Goal: Communication & Community: Answer question/provide support

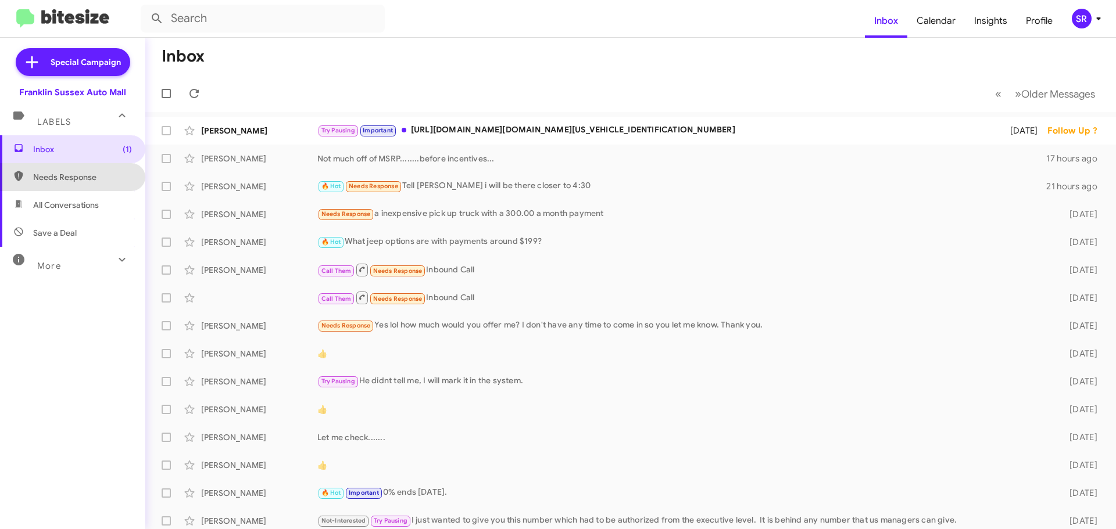
click at [91, 177] on span "Needs Response" at bounding box center [82, 177] width 99 height 12
type input "in:needs-response"
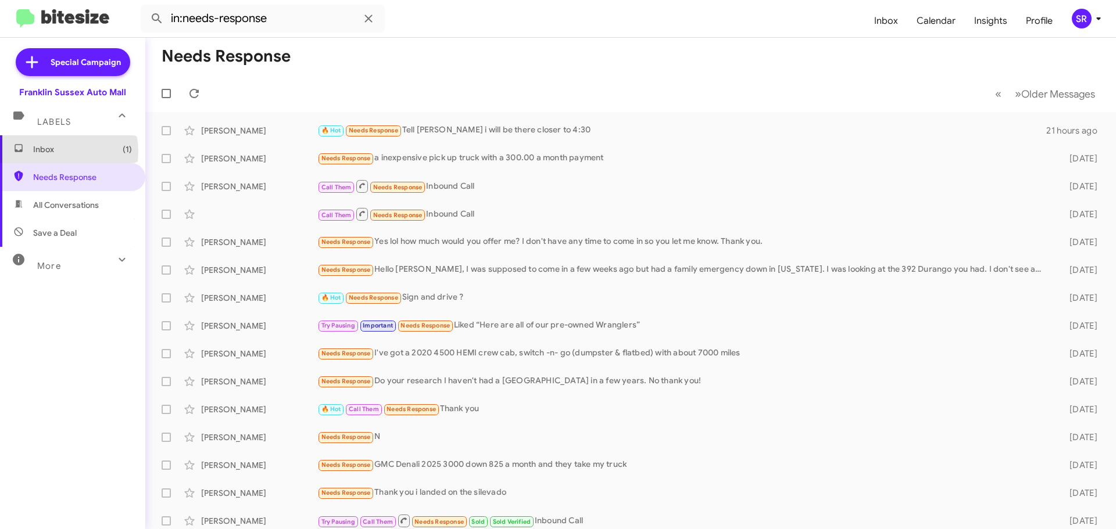
click at [61, 152] on span "Inbox (1)" at bounding box center [82, 150] width 99 height 12
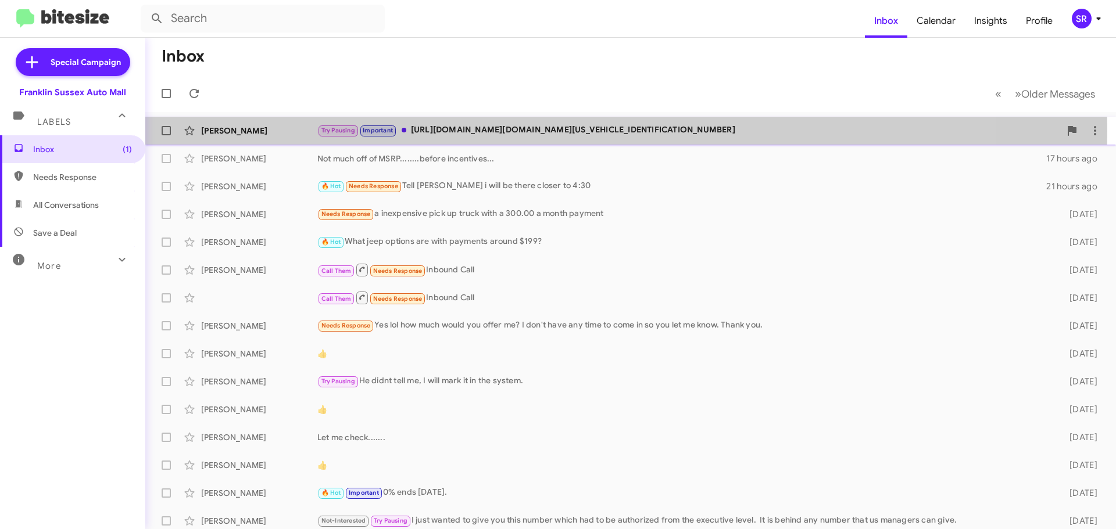
click at [461, 131] on div "Try Pausing Important [URL][DOMAIN_NAME][DOMAIN_NAME][US_VEHICLE_IDENTIFICATION…" at bounding box center [688, 130] width 743 height 13
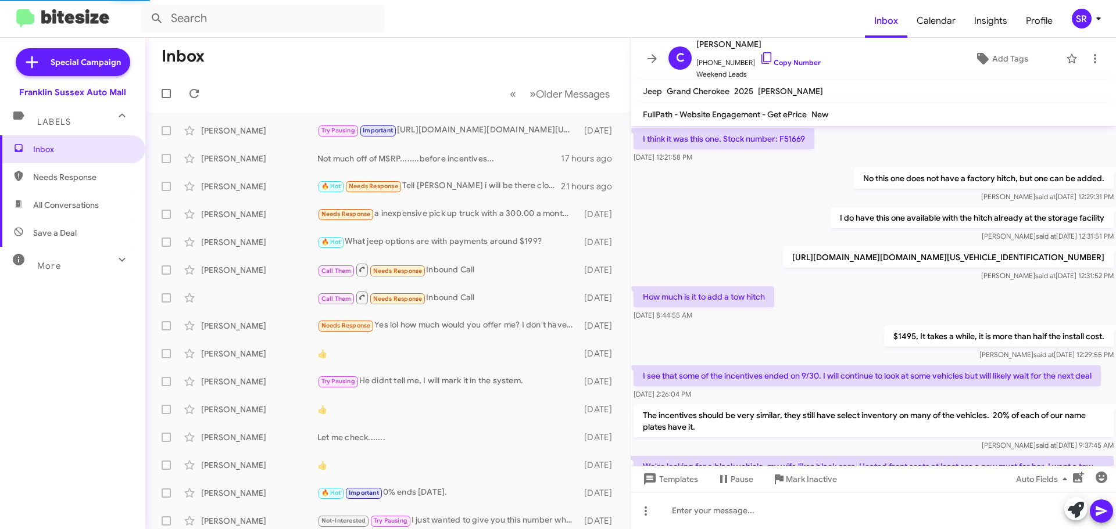
scroll to position [625, 0]
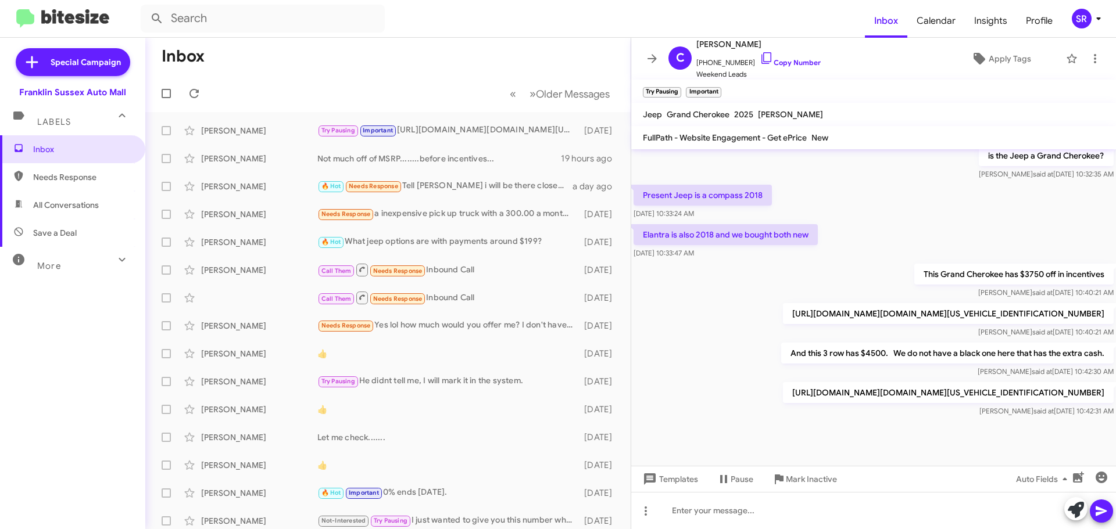
click at [33, 170] on span "Needs Response" at bounding box center [72, 177] width 145 height 28
type input "in:needs-response"
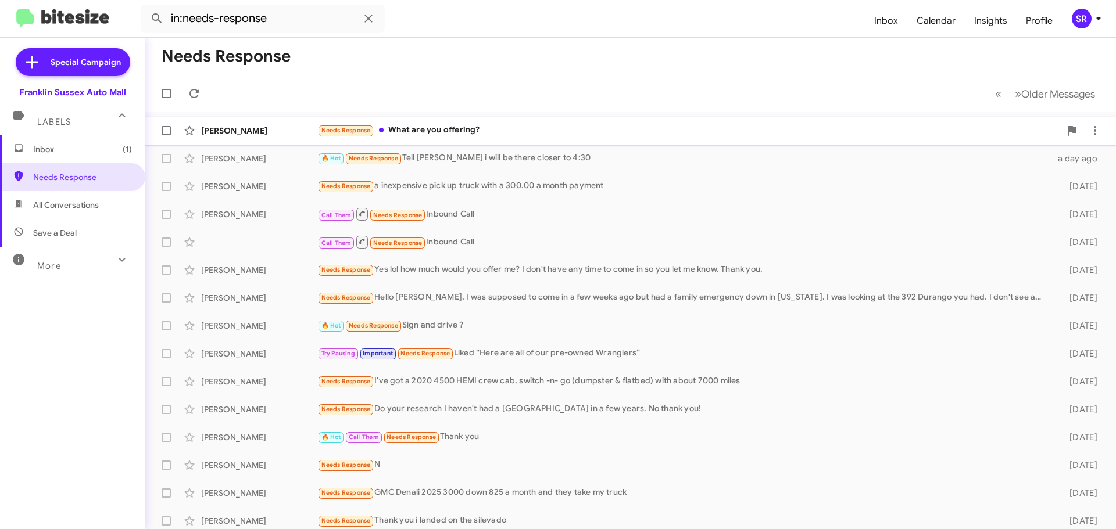
click at [421, 135] on div "Needs Response What are you offering?" at bounding box center [688, 130] width 743 height 13
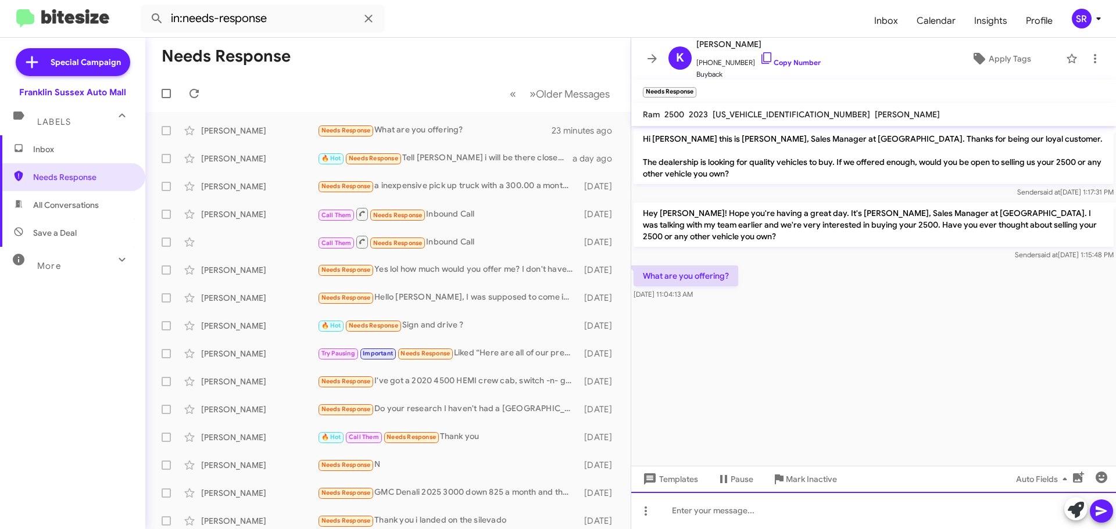
click at [727, 506] on div at bounding box center [873, 510] width 485 height 37
